Goal: Task Accomplishment & Management: Use online tool/utility

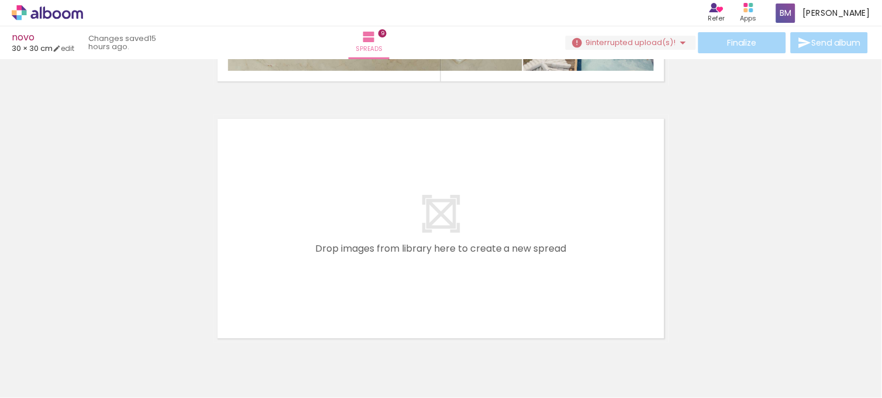
scroll to position [2348, 0]
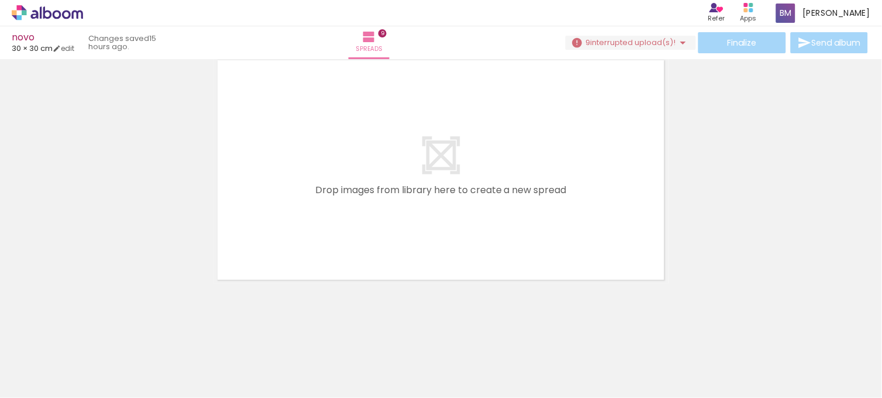
click at [31, 384] on span "Add Images" at bounding box center [36, 382] width 25 height 13
click at [0, 0] on input "file" at bounding box center [0, 0] width 0 height 0
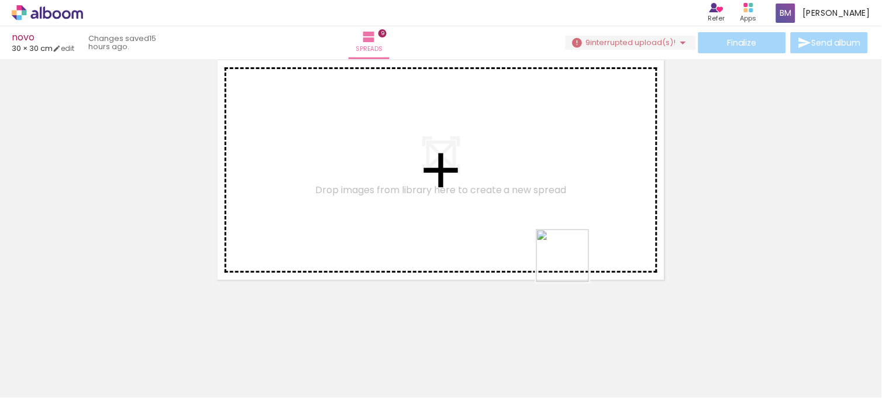
drag, startPoint x: 789, startPoint y: 370, endPoint x: 338, endPoint y: 184, distance: 488.2
click at [338, 184] on quentale-workspace at bounding box center [441, 199] width 882 height 398
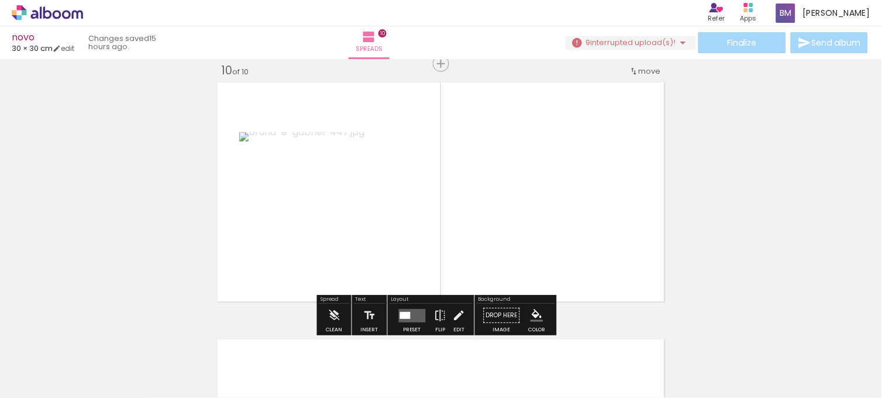
scroll to position [2326, 0]
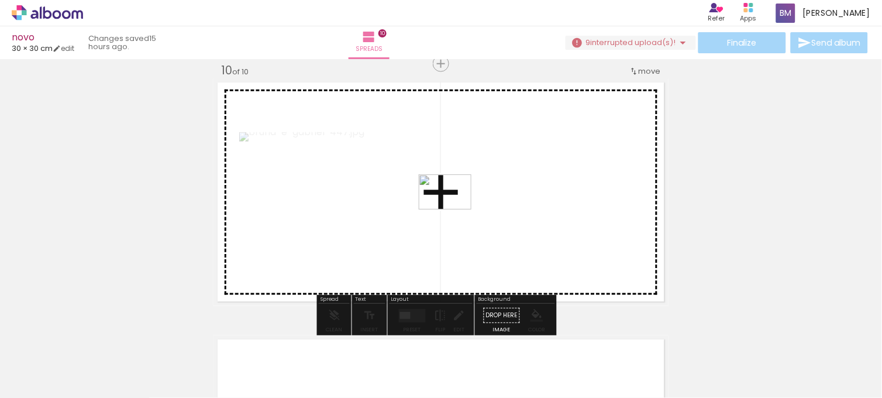
drag, startPoint x: 851, startPoint y: 360, endPoint x: 455, endPoint y: 209, distance: 423.3
click at [455, 209] on quentale-workspace at bounding box center [441, 199] width 882 height 398
drag, startPoint x: 705, startPoint y: 364, endPoint x: 654, endPoint y: 228, distance: 145.5
click at [654, 228] on quentale-workspace at bounding box center [441, 199] width 882 height 398
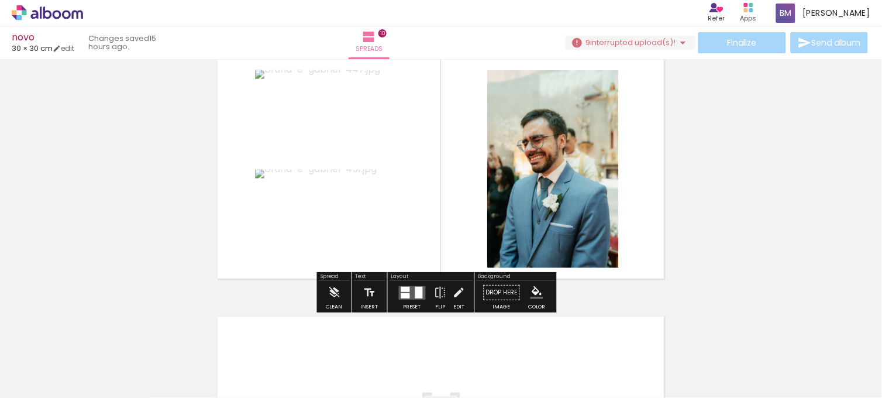
scroll to position [2350, 0]
click at [412, 287] on quentale-layouter at bounding box center [412, 292] width 27 height 13
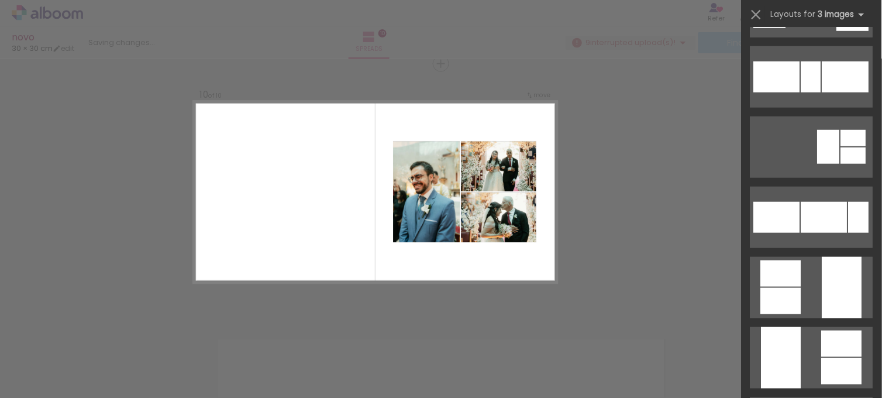
scroll to position [1184, 0]
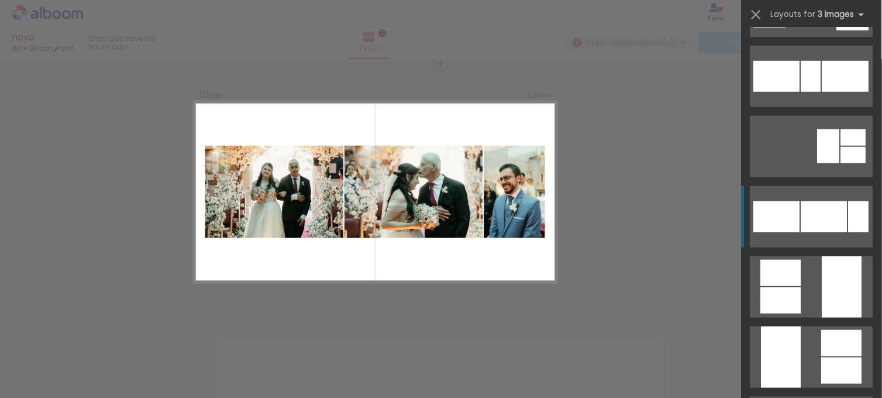
click at [791, 199] on quentale-layouter at bounding box center [812, 216] width 123 height 61
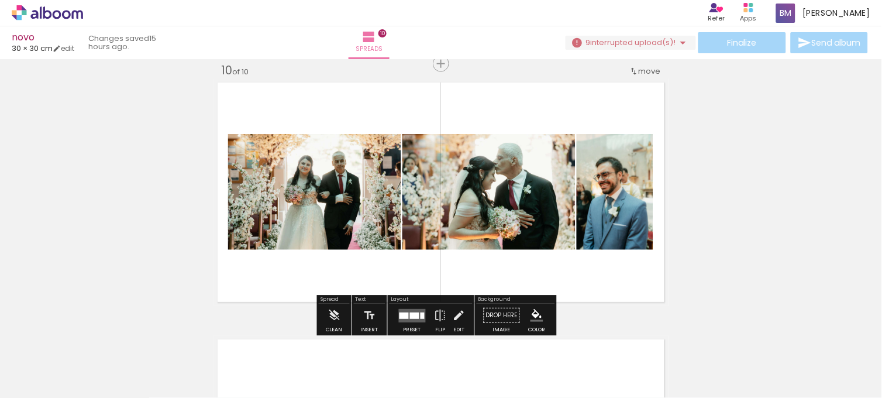
click at [399, 326] on quentale-thumb at bounding box center [366, 358] width 66 height 67
click at [412, 312] on div at bounding box center [414, 315] width 9 height 6
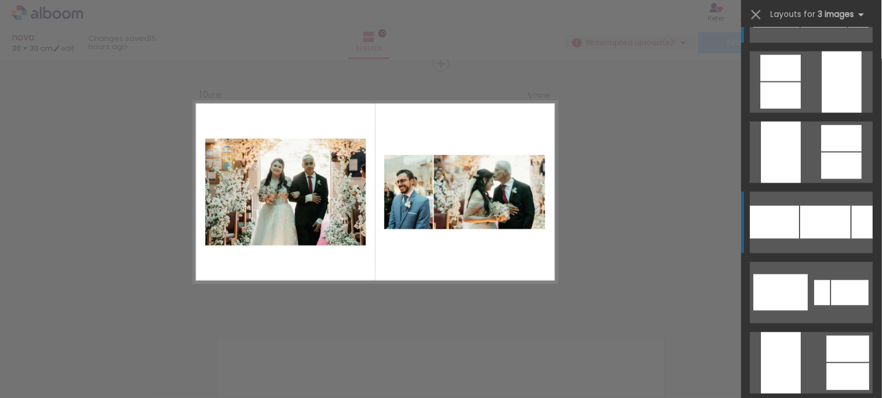
scroll to position [1389, 0]
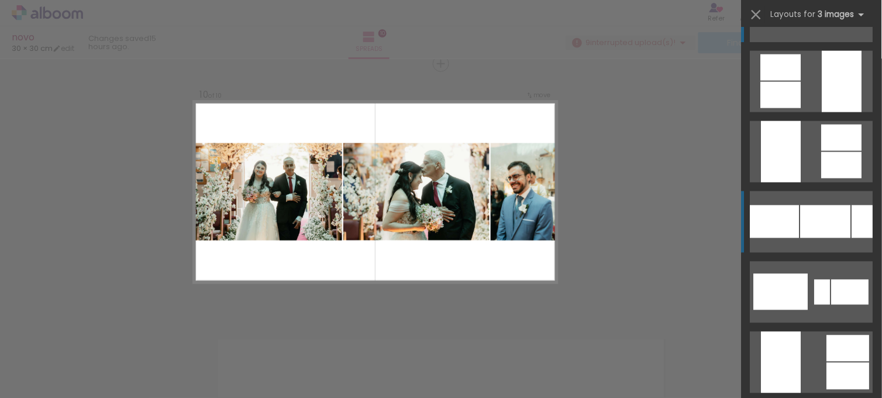
click at [802, 227] on div at bounding box center [826, 221] width 50 height 33
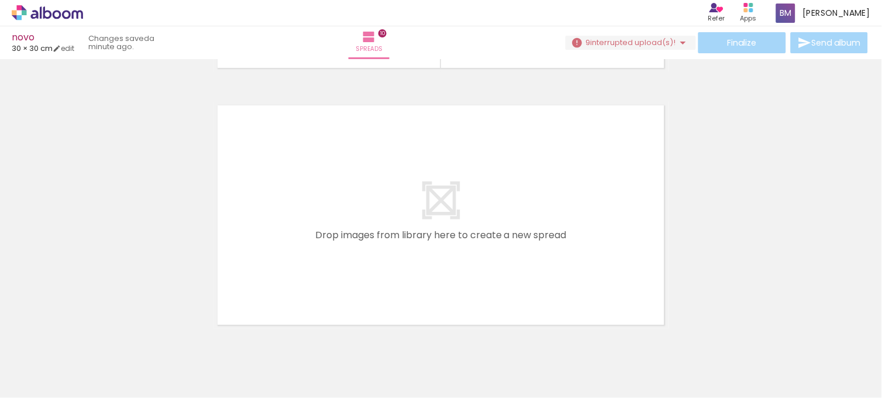
scroll to position [2605, 0]
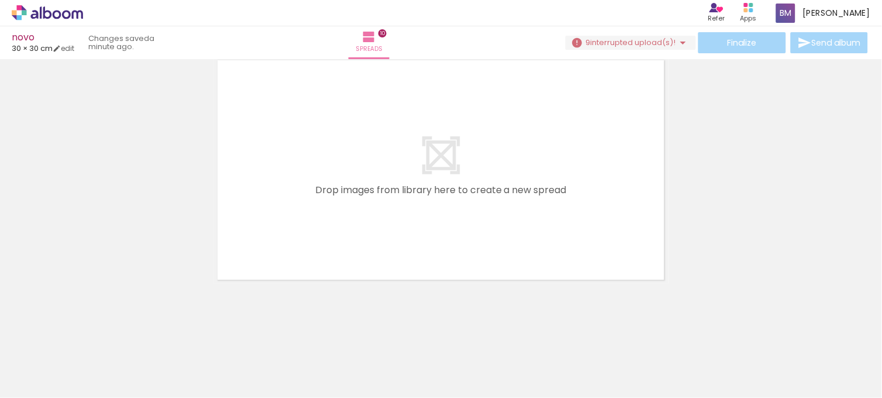
click at [38, 385] on span "Add Images" at bounding box center [36, 391] width 25 height 13
click at [0, 0] on input "file" at bounding box center [0, 0] width 0 height 0
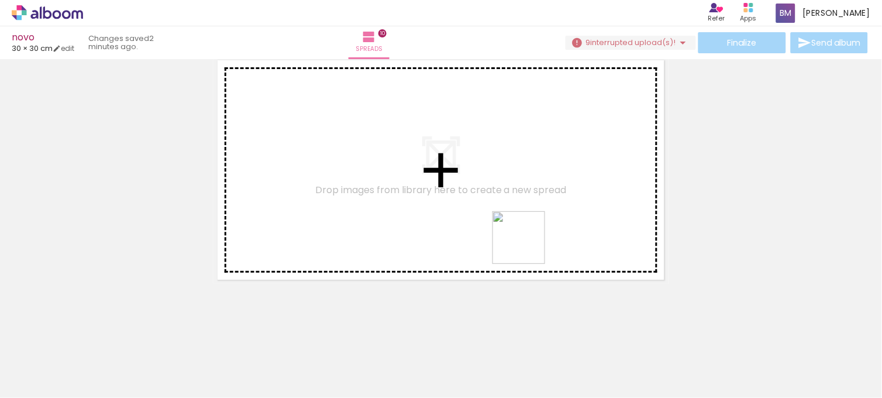
drag, startPoint x: 656, startPoint y: 330, endPoint x: 527, endPoint y: 246, distance: 154.3
click at [527, 246] on quentale-workspace at bounding box center [441, 199] width 882 height 398
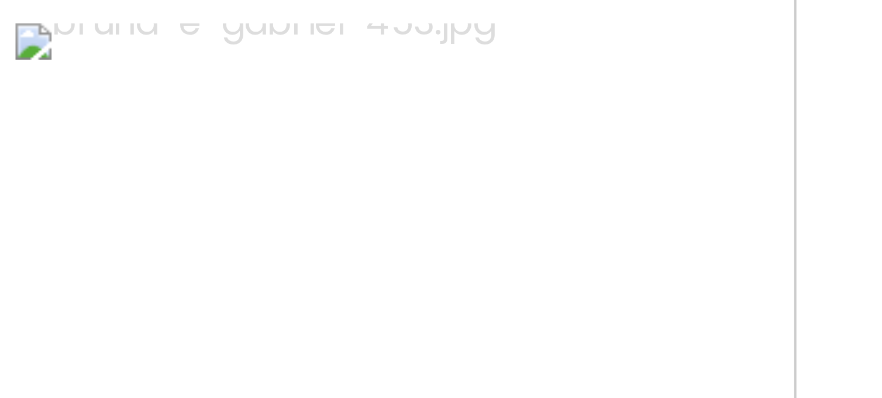
scroll to position [2594, 0]
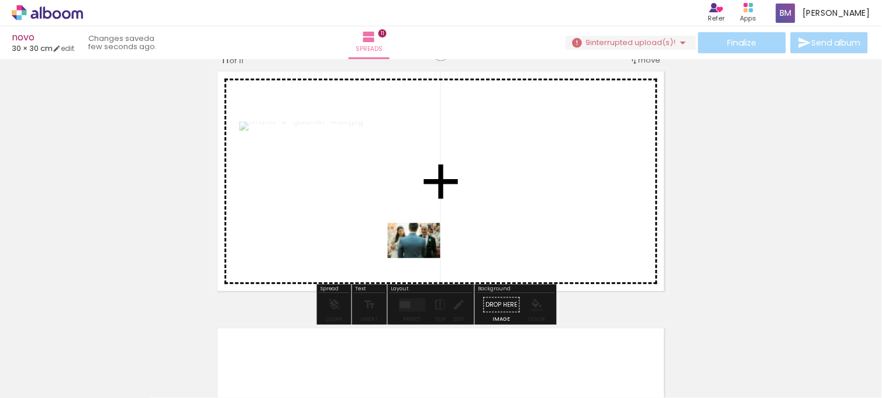
drag, startPoint x: 652, startPoint y: 373, endPoint x: 423, endPoint y: 249, distance: 260.2
click at [423, 249] on quentale-workspace at bounding box center [441, 199] width 882 height 398
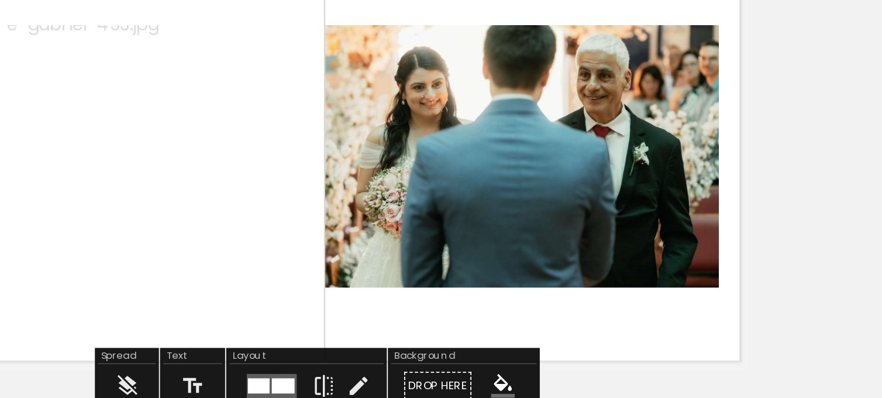
scroll to position [2591, 0]
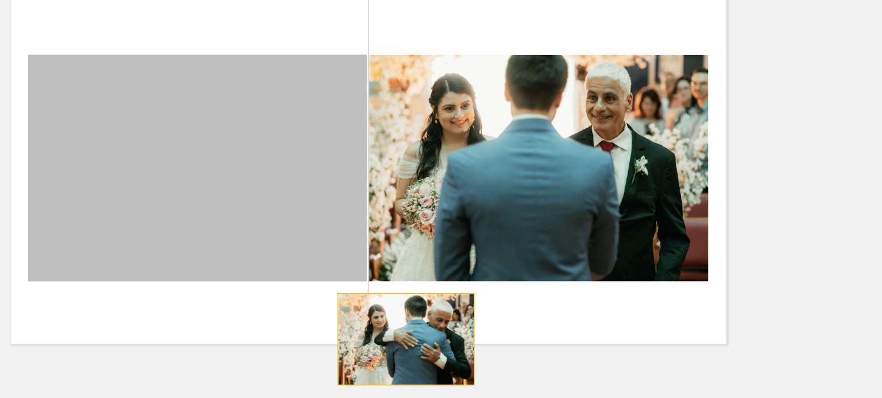
drag, startPoint x: 383, startPoint y: 212, endPoint x: 469, endPoint y: 299, distance: 122.5
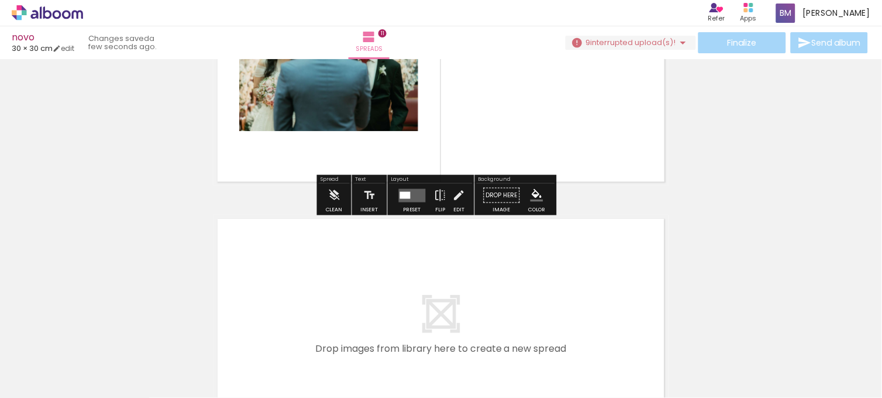
scroll to position [2680, 0]
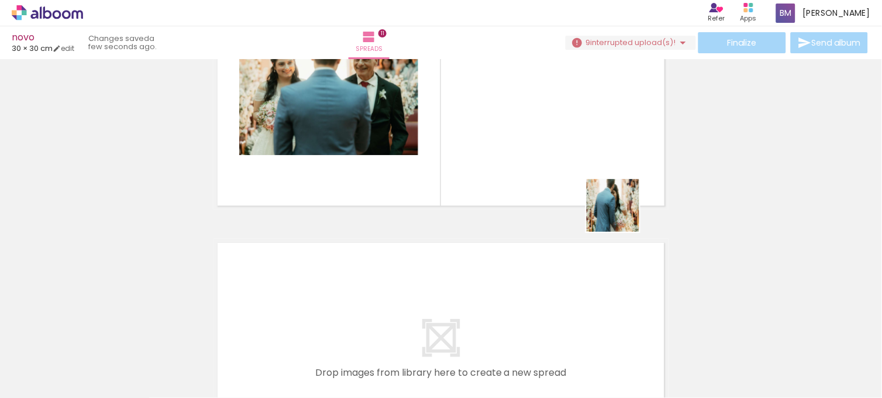
drag, startPoint x: 793, startPoint y: 367, endPoint x: 572, endPoint y: 170, distance: 295.9
click at [598, 188] on quentale-workspace at bounding box center [441, 199] width 882 height 398
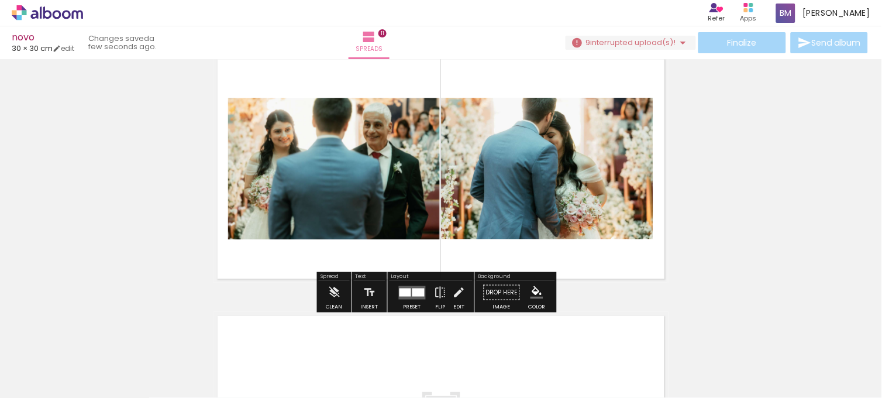
scroll to position [2607, 0]
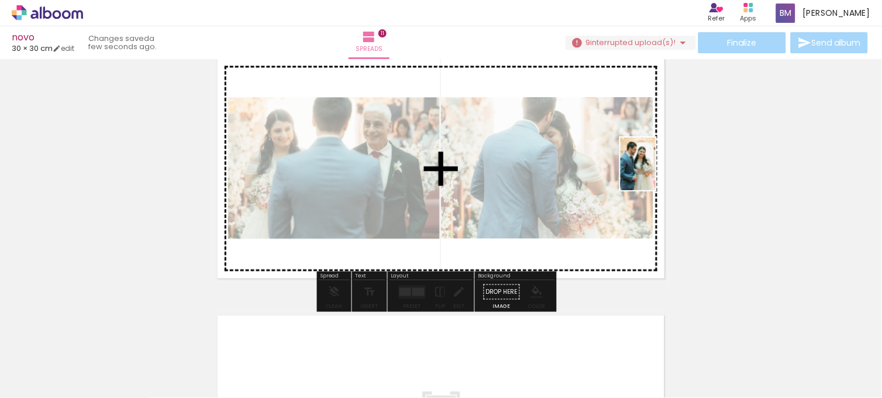
drag, startPoint x: 851, startPoint y: 378, endPoint x: 655, endPoint y: 173, distance: 283.5
click at [655, 173] on quentale-workspace at bounding box center [441, 199] width 882 height 398
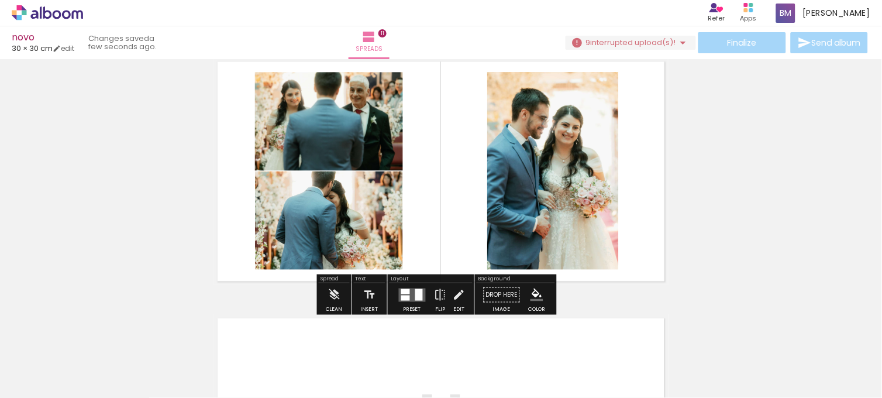
scroll to position [2605, 0]
click at [411, 291] on quentale-layouter at bounding box center [412, 293] width 27 height 13
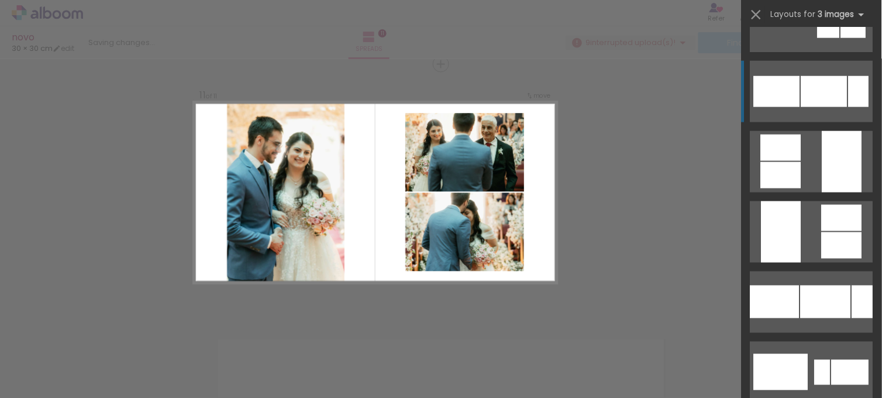
scroll to position [1349, 0]
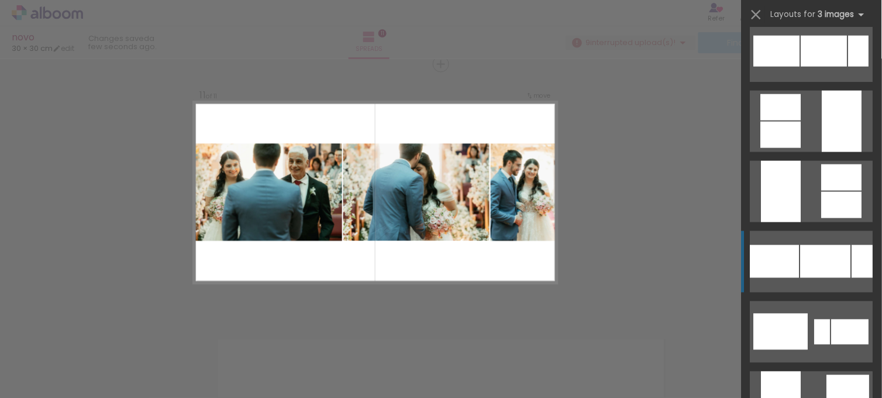
click at [815, 265] on div at bounding box center [826, 261] width 50 height 33
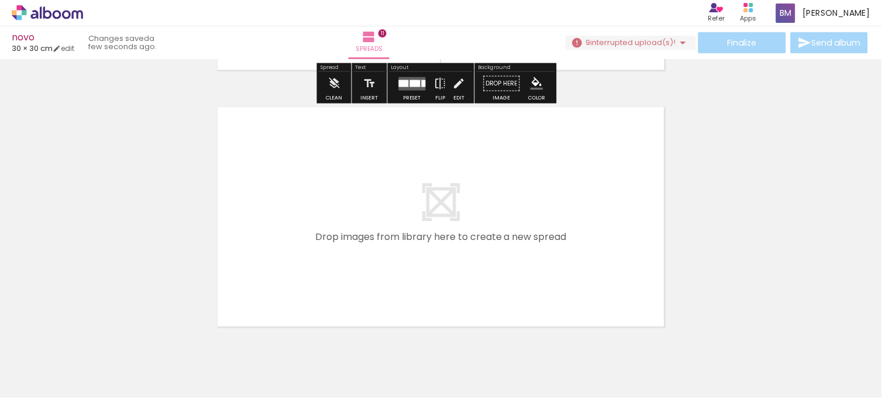
scroll to position [2862, 0]
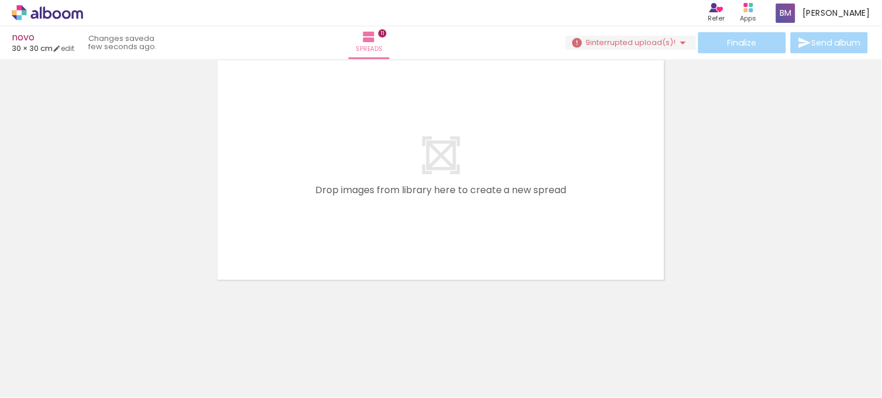
click at [43, 385] on span "Add Images" at bounding box center [36, 391] width 25 height 13
click at [0, 0] on input "file" at bounding box center [0, 0] width 0 height 0
click at [54, 382] on paper-button "Add Images" at bounding box center [31, 391] width 46 height 19
click at [0, 0] on input "file" at bounding box center [0, 0] width 0 height 0
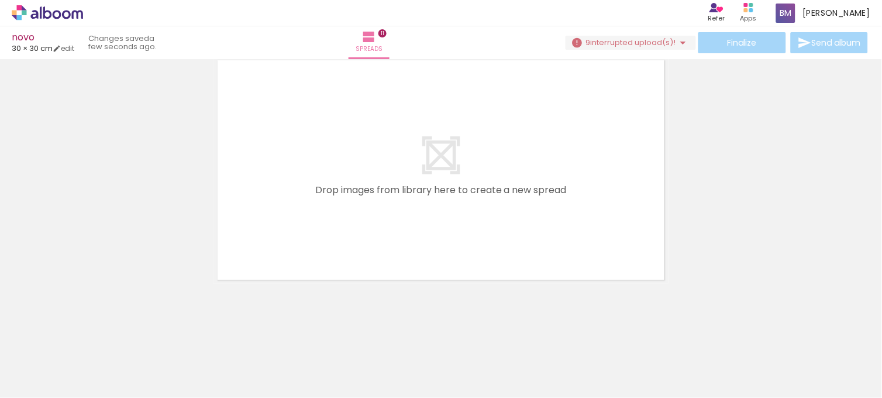
scroll to position [0, 3869]
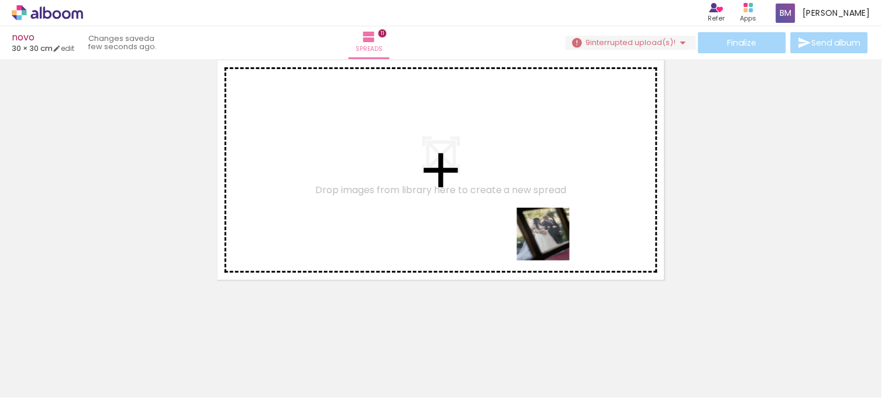
drag, startPoint x: 717, startPoint y: 373, endPoint x: 477, endPoint y: 179, distance: 309.1
click at [477, 179] on quentale-workspace at bounding box center [441, 199] width 882 height 398
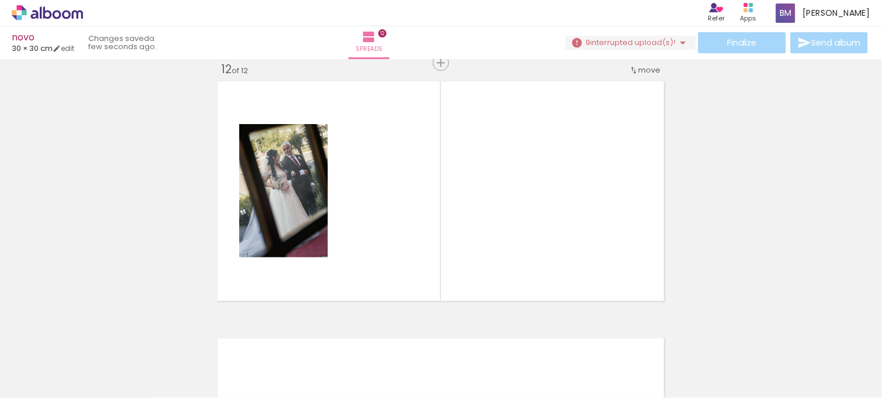
scroll to position [2840, 0]
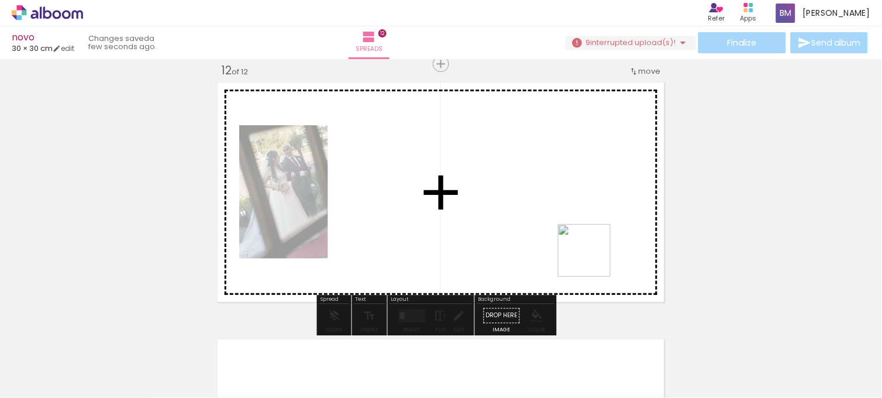
drag, startPoint x: 779, startPoint y: 360, endPoint x: 502, endPoint y: 229, distance: 306.2
click at [502, 229] on quentale-workspace at bounding box center [441, 199] width 882 height 398
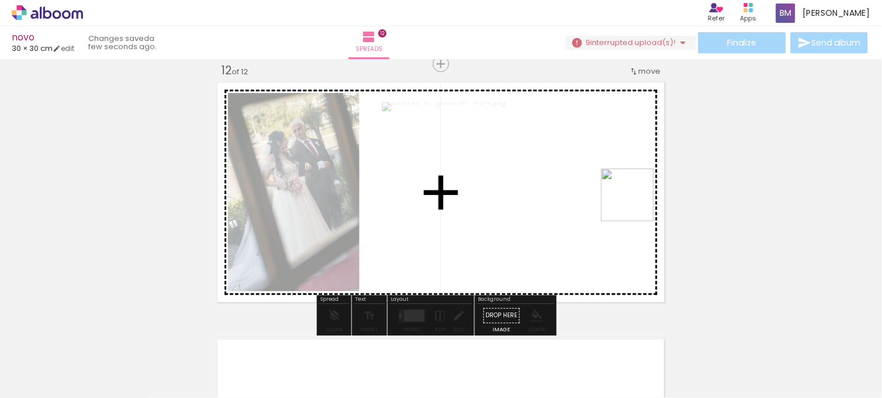
drag, startPoint x: 837, startPoint y: 372, endPoint x: 635, endPoint y: 203, distance: 262.5
click at [635, 203] on quentale-workspace at bounding box center [441, 199] width 882 height 398
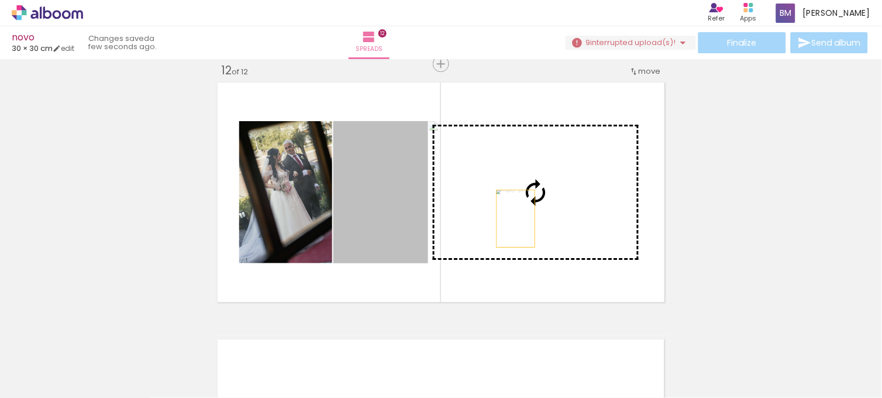
drag, startPoint x: 398, startPoint y: 235, endPoint x: 513, endPoint y: 218, distance: 115.3
click at [0, 0] on slot at bounding box center [0, 0] width 0 height 0
drag, startPoint x: 395, startPoint y: 222, endPoint x: 505, endPoint y: 220, distance: 110.0
click at [0, 0] on slot at bounding box center [0, 0] width 0 height 0
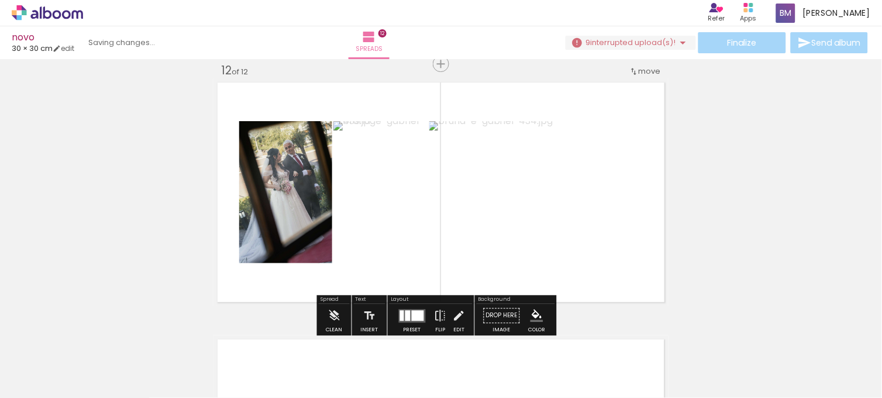
click at [412, 313] on div at bounding box center [418, 315] width 12 height 11
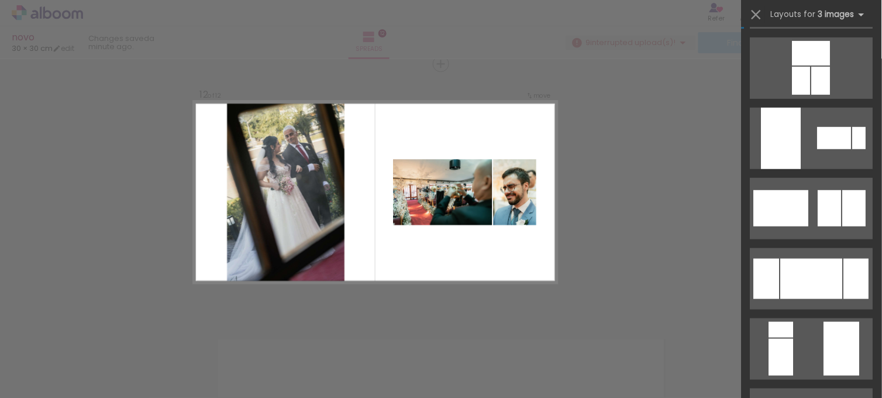
scroll to position [143, 0]
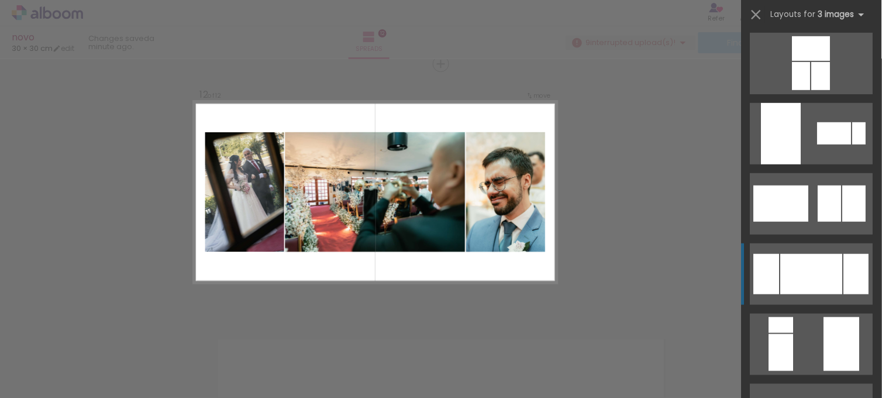
click at [813, 262] on div at bounding box center [812, 274] width 62 height 40
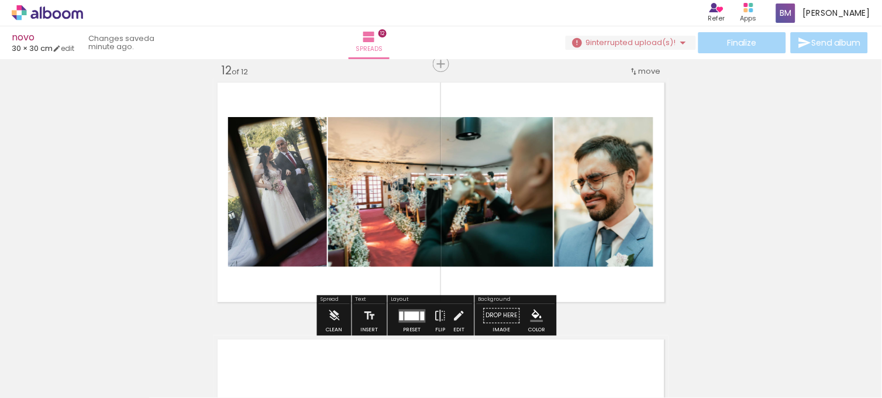
click at [634, 71] on iron-icon at bounding box center [634, 71] width 9 height 9
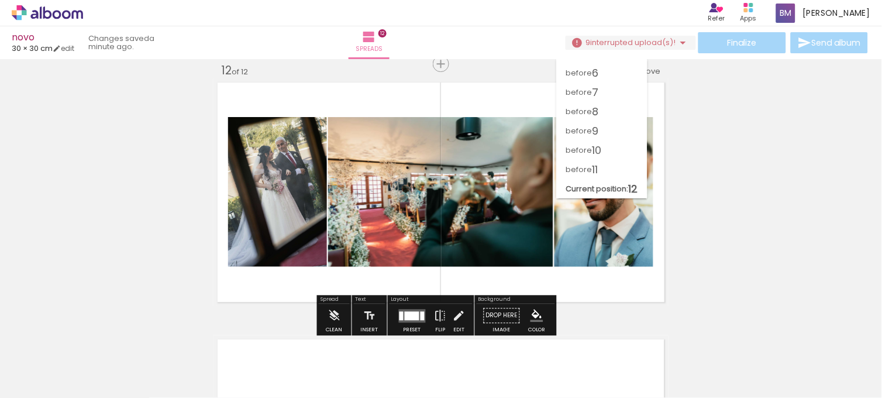
scroll to position [92, 0]
drag, startPoint x: 625, startPoint y: 149, endPoint x: 613, endPoint y: 132, distance: 20.6
click at [0, 0] on slot "before 1 before 2 before 3 before 4 before 5 before 6 before 7 before 8 before …" at bounding box center [0, 0] width 0 height 0
click at [583, 137] on span "before" at bounding box center [579, 131] width 26 height 19
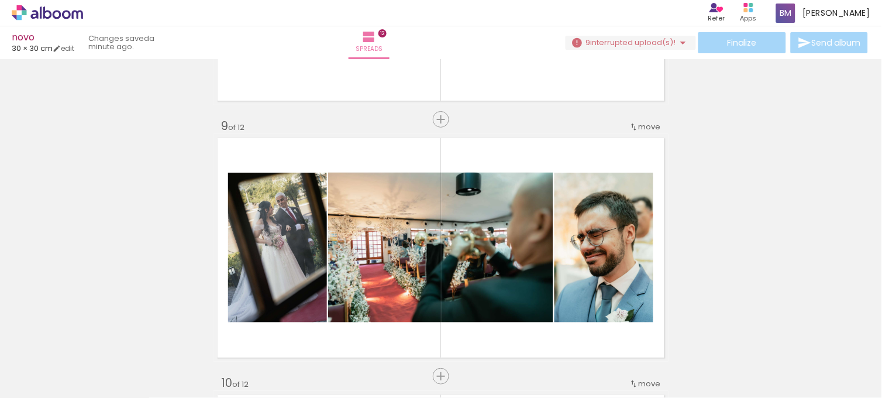
scroll to position [2013, 0]
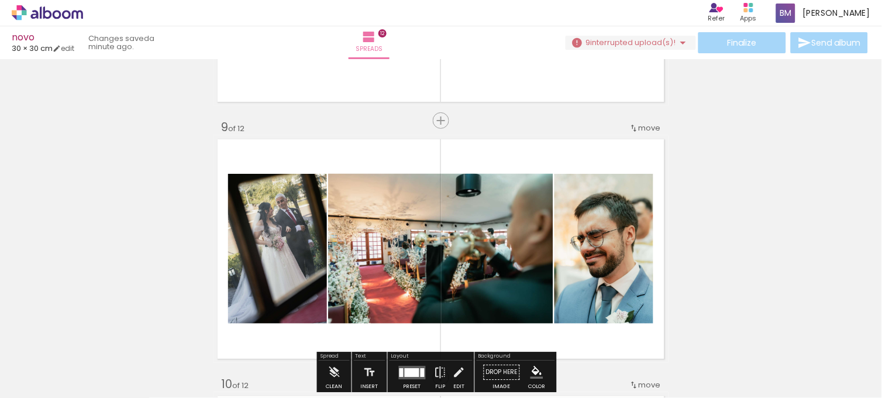
click at [641, 127] on span "move" at bounding box center [650, 127] width 22 height 11
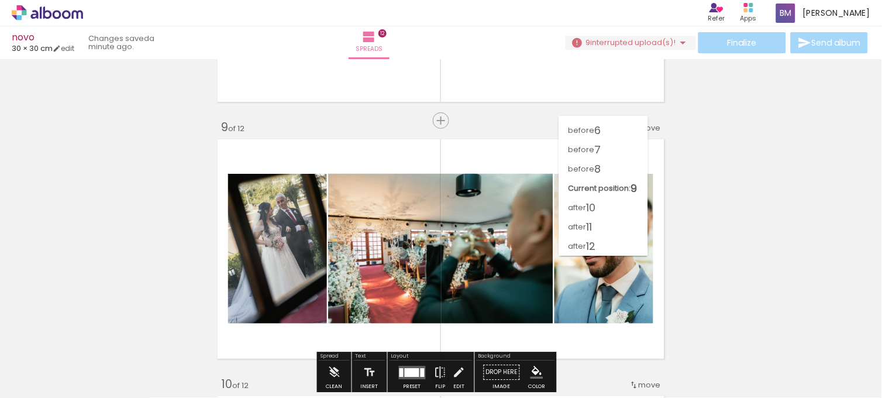
scroll to position [92, 0]
click at [624, 201] on paper-item "after 10" at bounding box center [603, 207] width 89 height 19
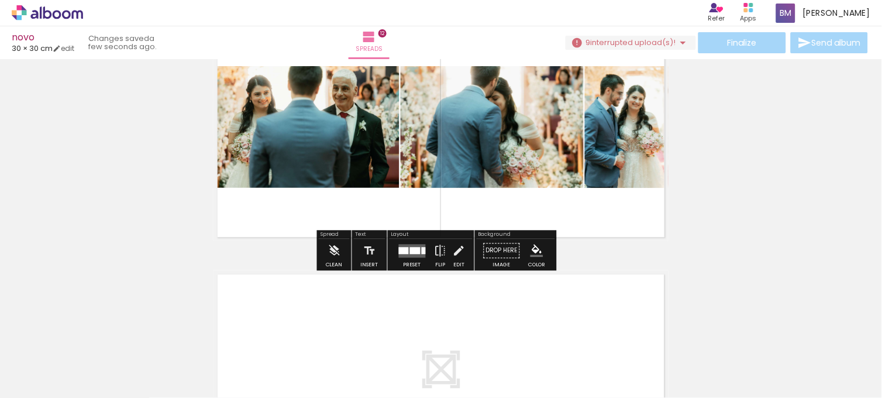
scroll to position [2909, 0]
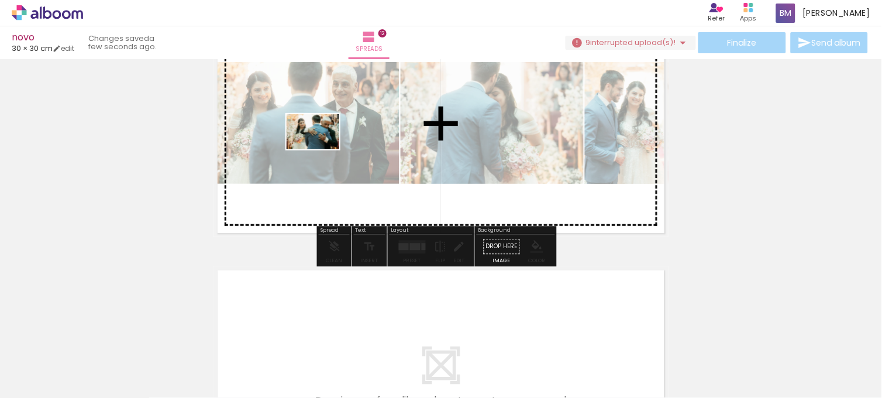
drag, startPoint x: 513, startPoint y: 372, endPoint x: 321, endPoint y: 149, distance: 294.1
click at [321, 149] on quentale-workspace at bounding box center [441, 199] width 882 height 398
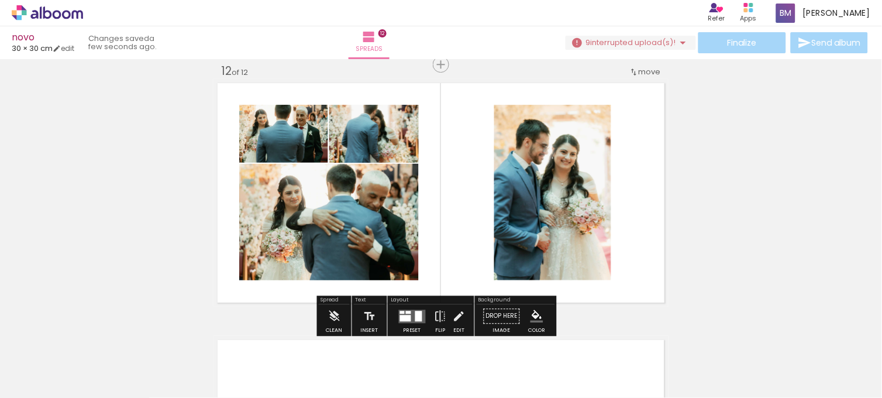
scroll to position [2840, 0]
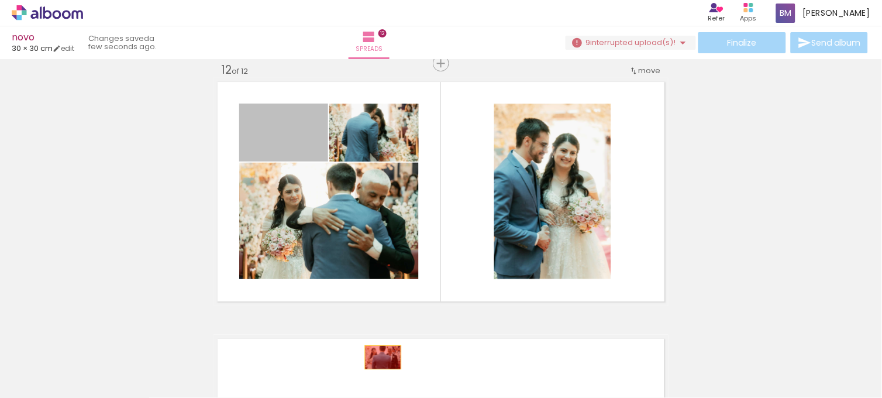
drag, startPoint x: 301, startPoint y: 145, endPoint x: 379, endPoint y: 357, distance: 226.5
click at [379, 357] on quentale-workspace at bounding box center [441, 199] width 882 height 398
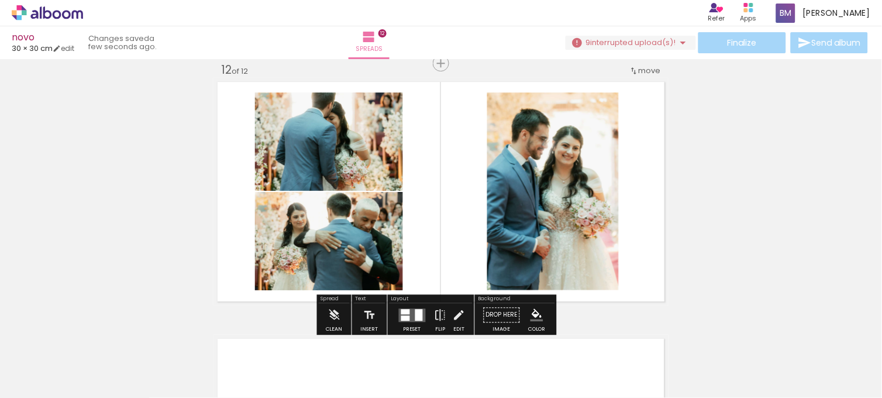
click at [415, 314] on div at bounding box center [419, 315] width 8 height 12
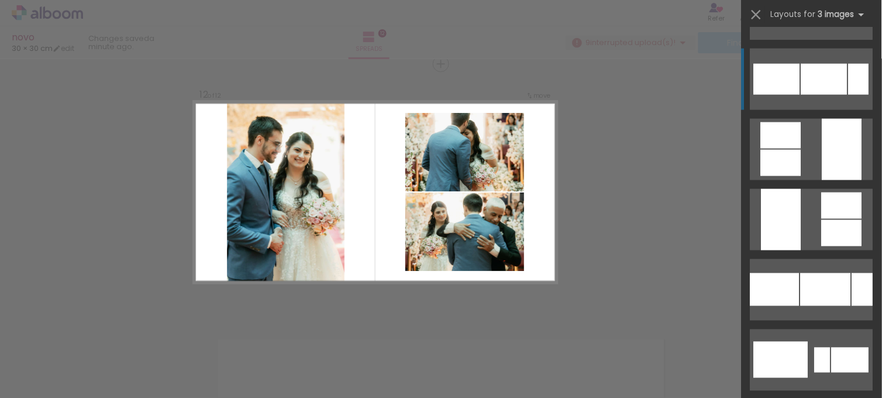
scroll to position [1323, 0]
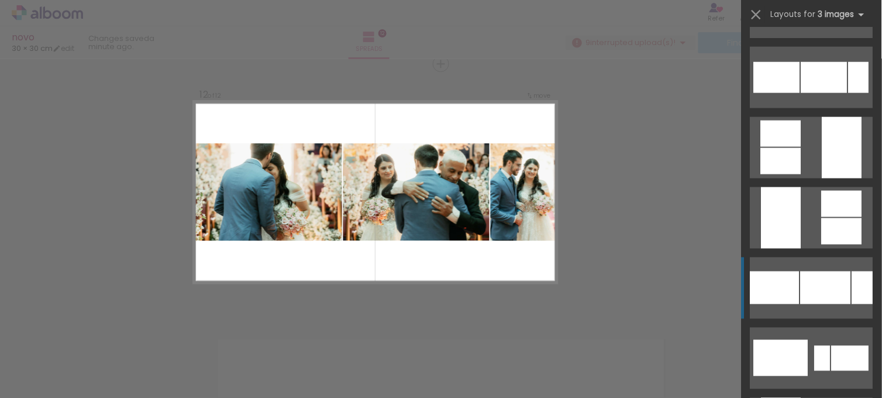
click at [805, 300] on div at bounding box center [826, 287] width 50 height 33
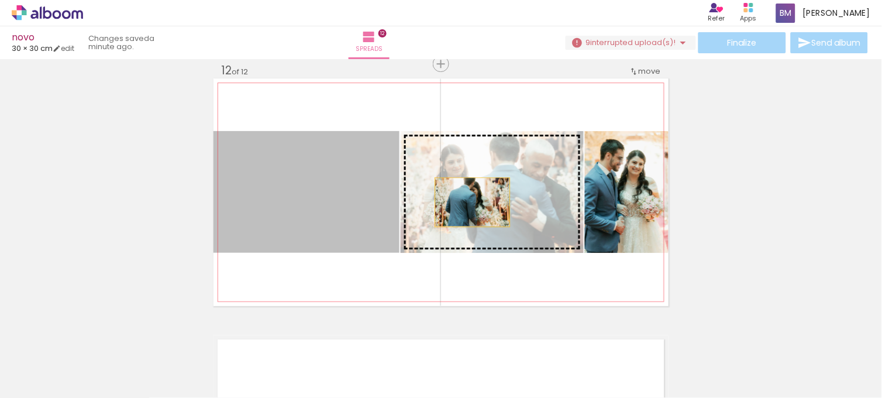
drag, startPoint x: 365, startPoint y: 211, endPoint x: 469, endPoint y: 202, distance: 104.0
click at [0, 0] on slot at bounding box center [0, 0] width 0 height 0
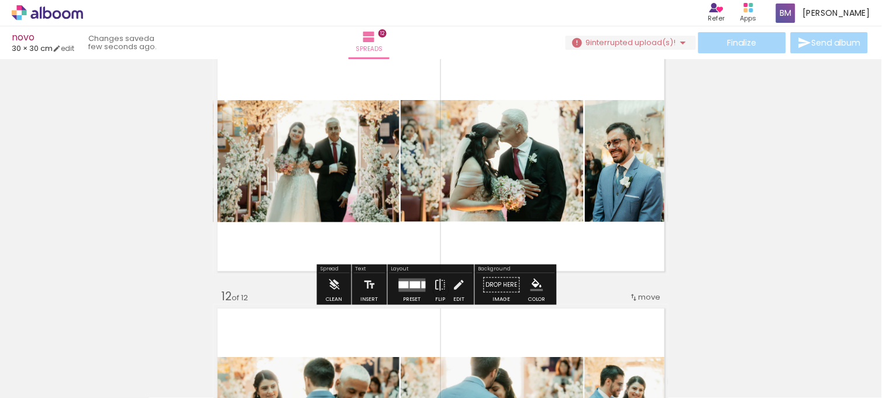
scroll to position [2579, 0]
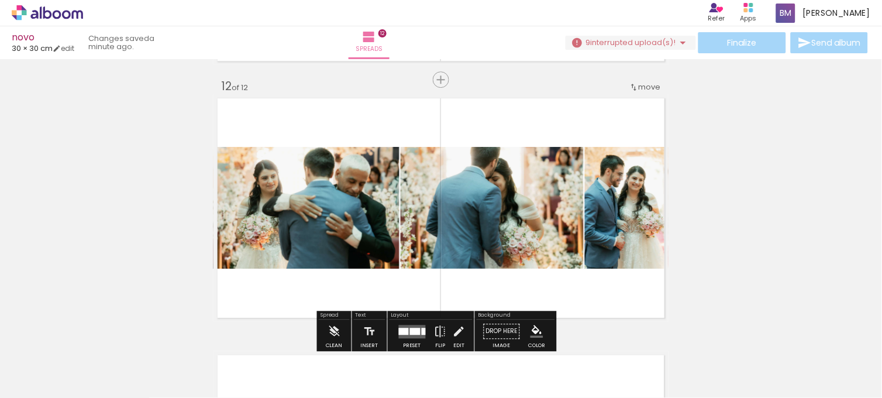
scroll to position [2826, 0]
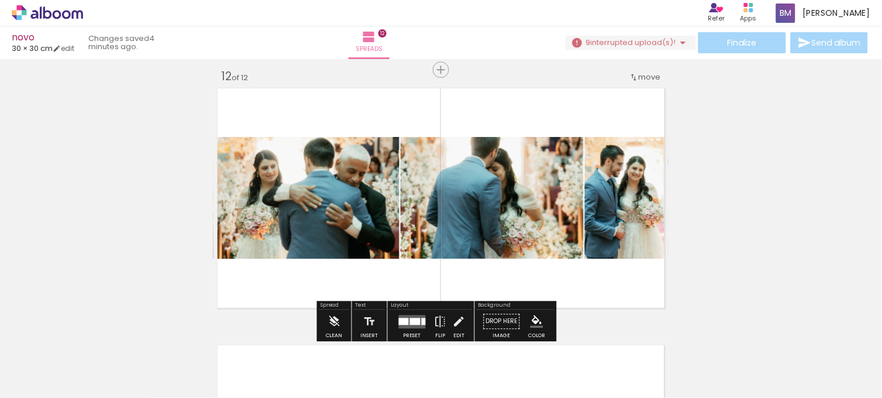
scroll to position [2835, 0]
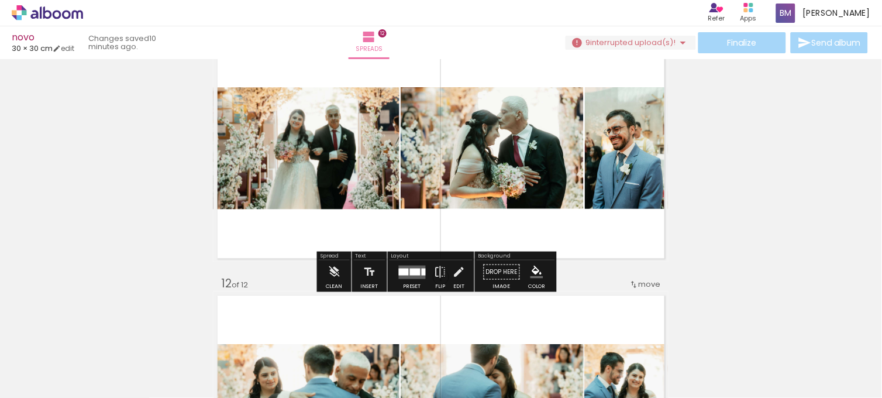
scroll to position [2619, 0]
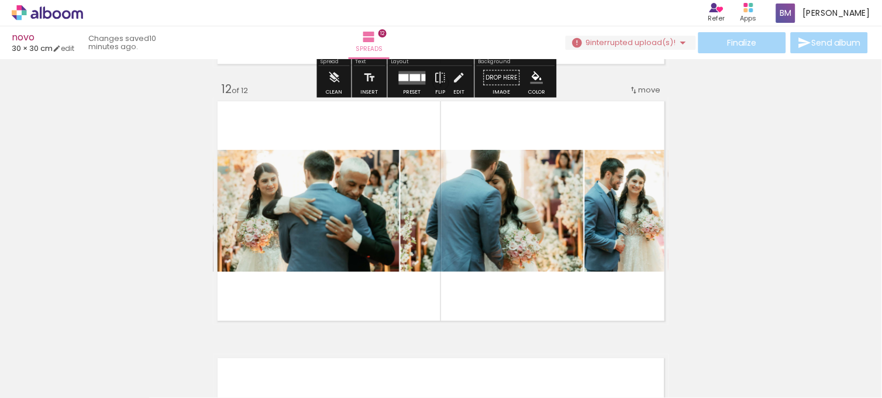
scroll to position [2822, 0]
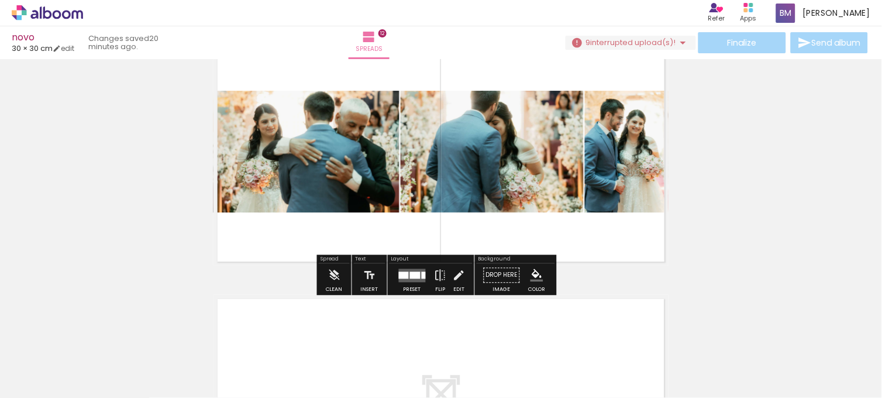
scroll to position [2880, 0]
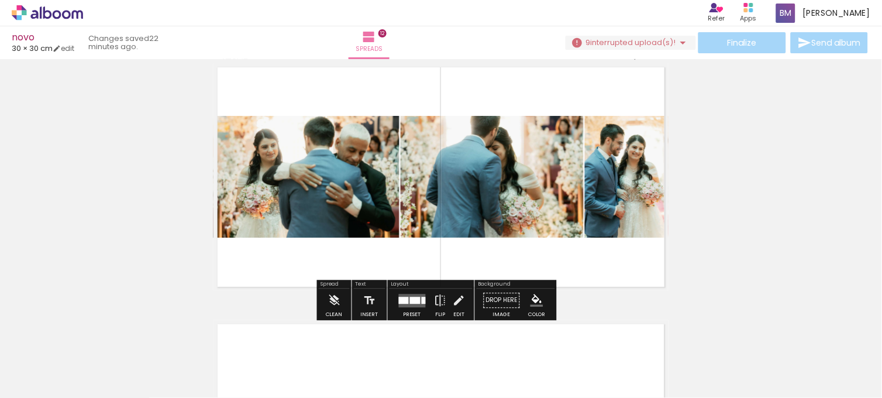
scroll to position [2842, 0]
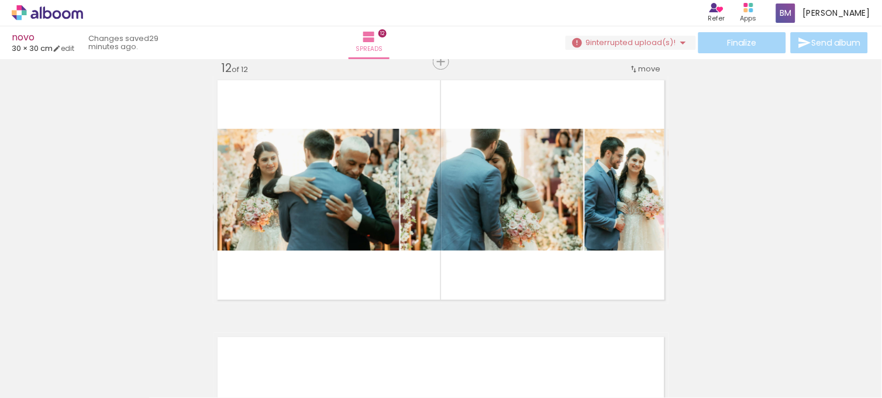
scroll to position [0, 3869]
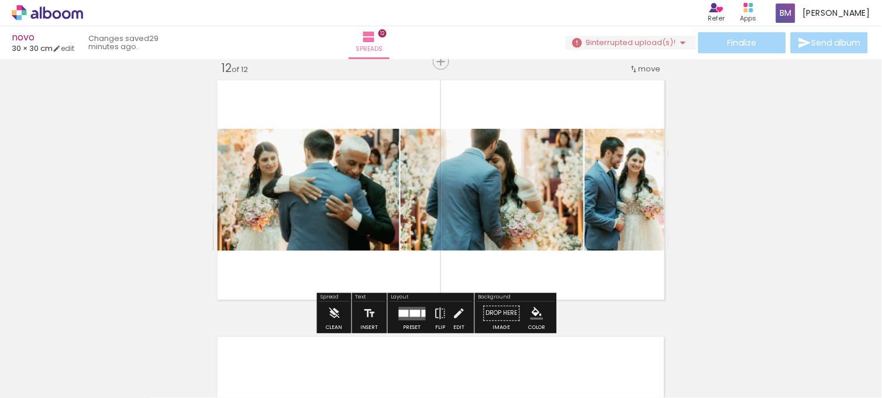
click at [334, 259] on quentale-layouter at bounding box center [441, 190] width 455 height 228
click at [348, 272] on quentale-layouter at bounding box center [441, 190] width 455 height 228
click at [525, 104] on quentale-layouter at bounding box center [441, 190] width 455 height 228
